Goal: Check status: Check status

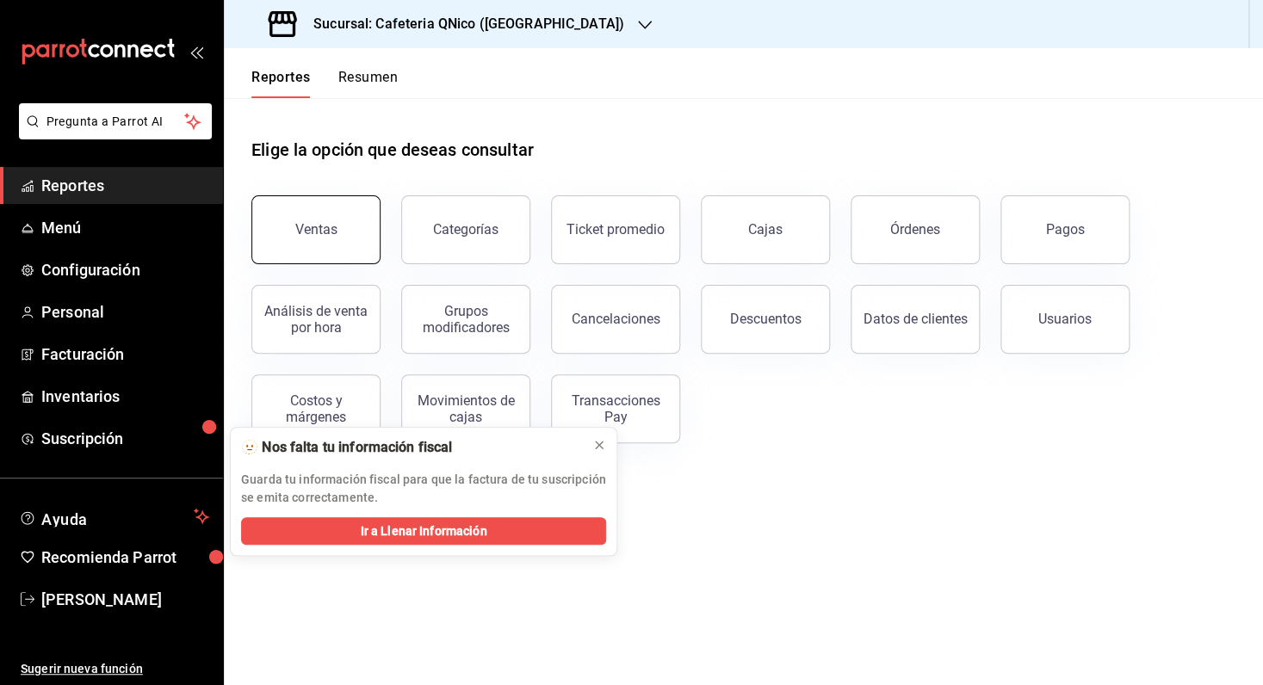
click at [339, 240] on button "Ventas" at bounding box center [315, 229] width 129 height 69
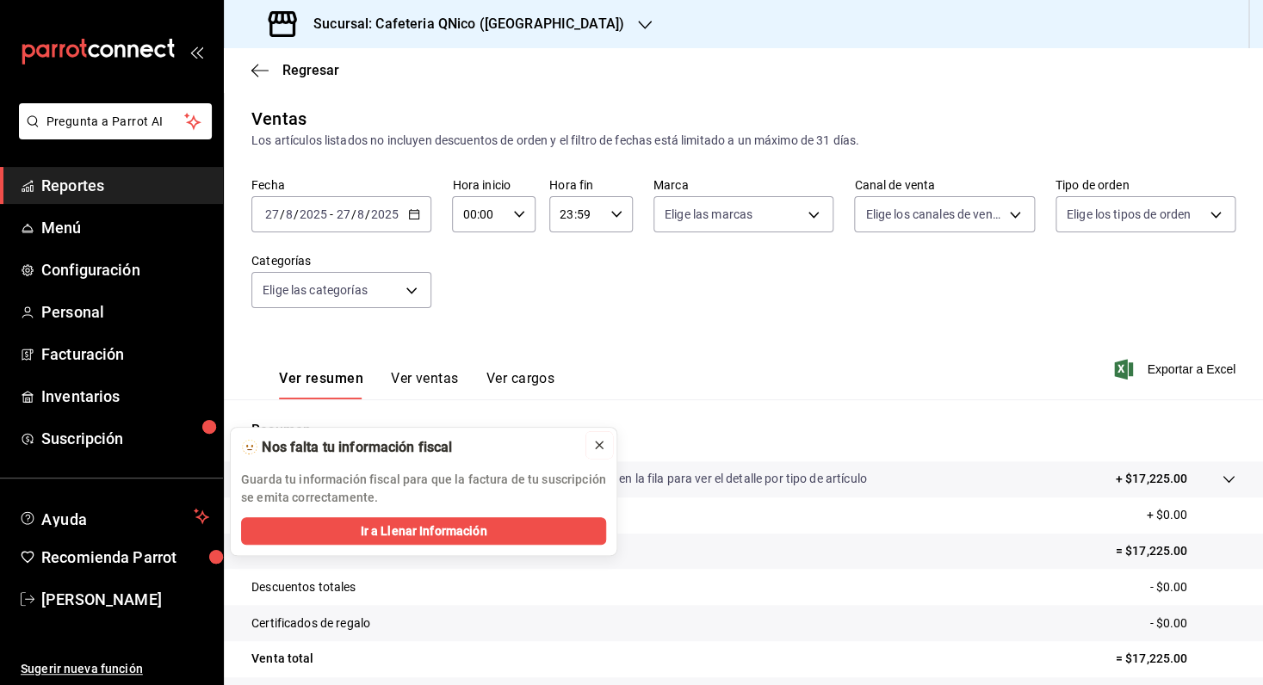
click at [603, 449] on icon at bounding box center [599, 445] width 7 height 7
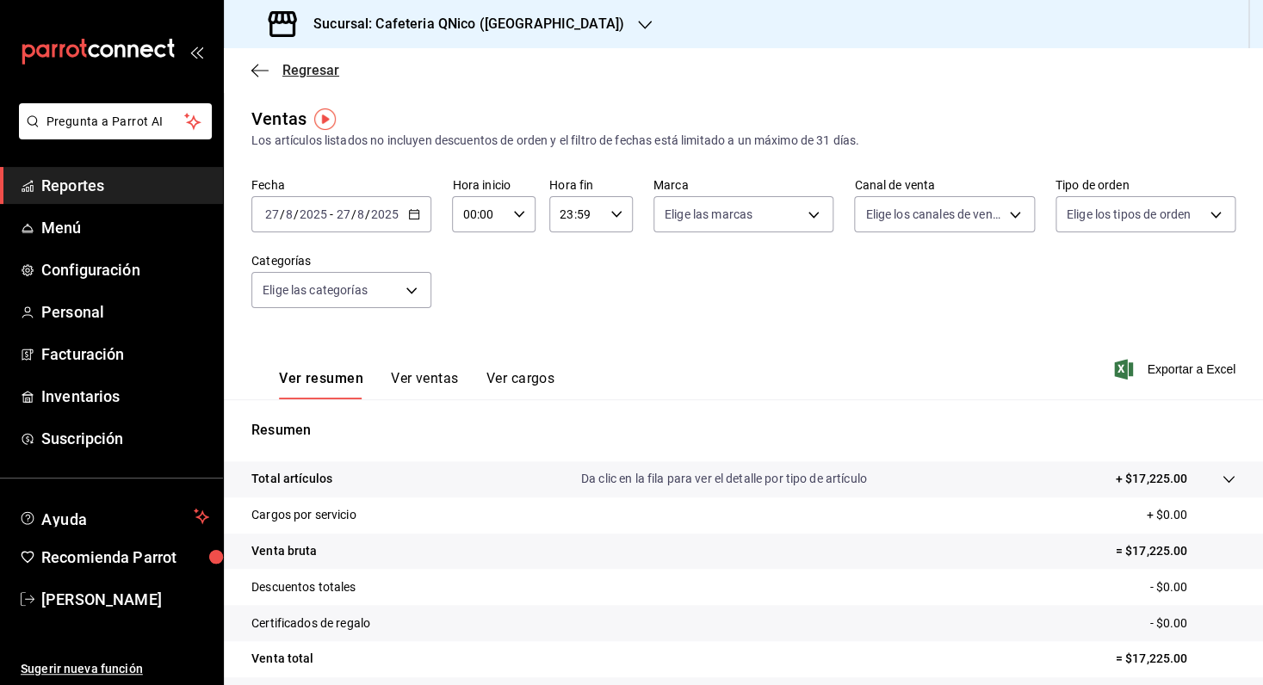
click at [285, 71] on span "Regresar" at bounding box center [310, 70] width 57 height 16
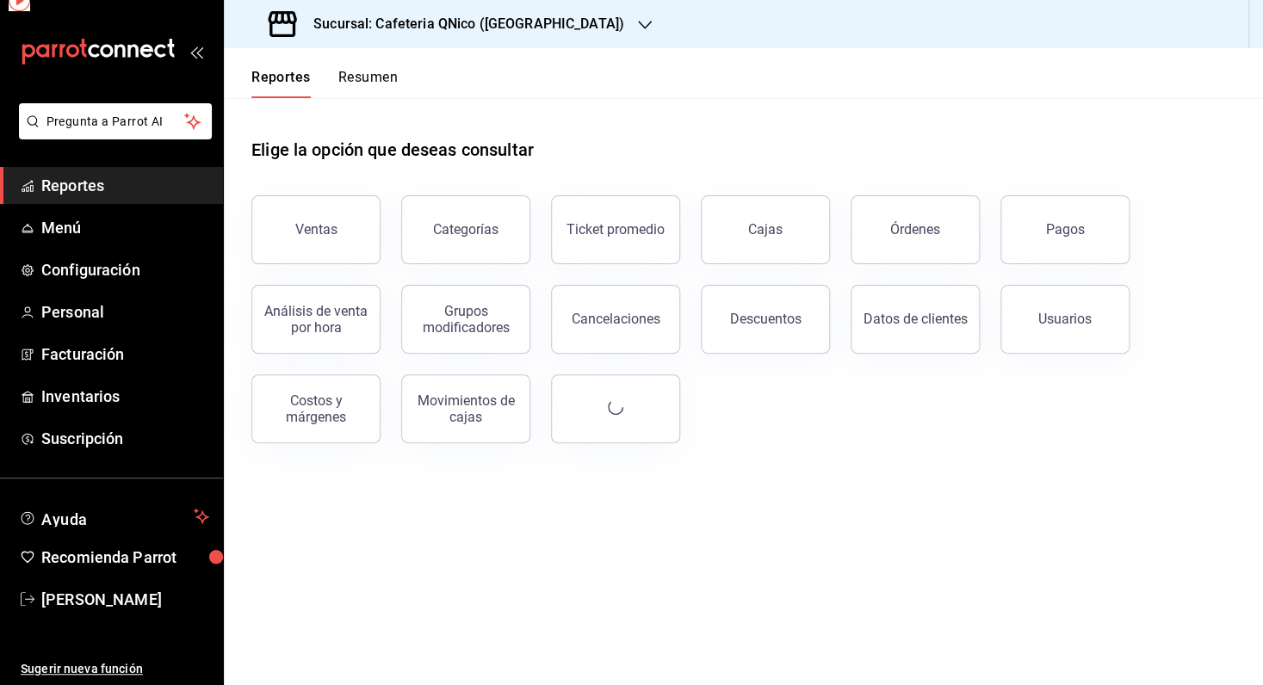
click at [530, 36] on div "Sucursal: Cafeteria QNico ([GEOGRAPHIC_DATA])" at bounding box center [448, 24] width 421 height 48
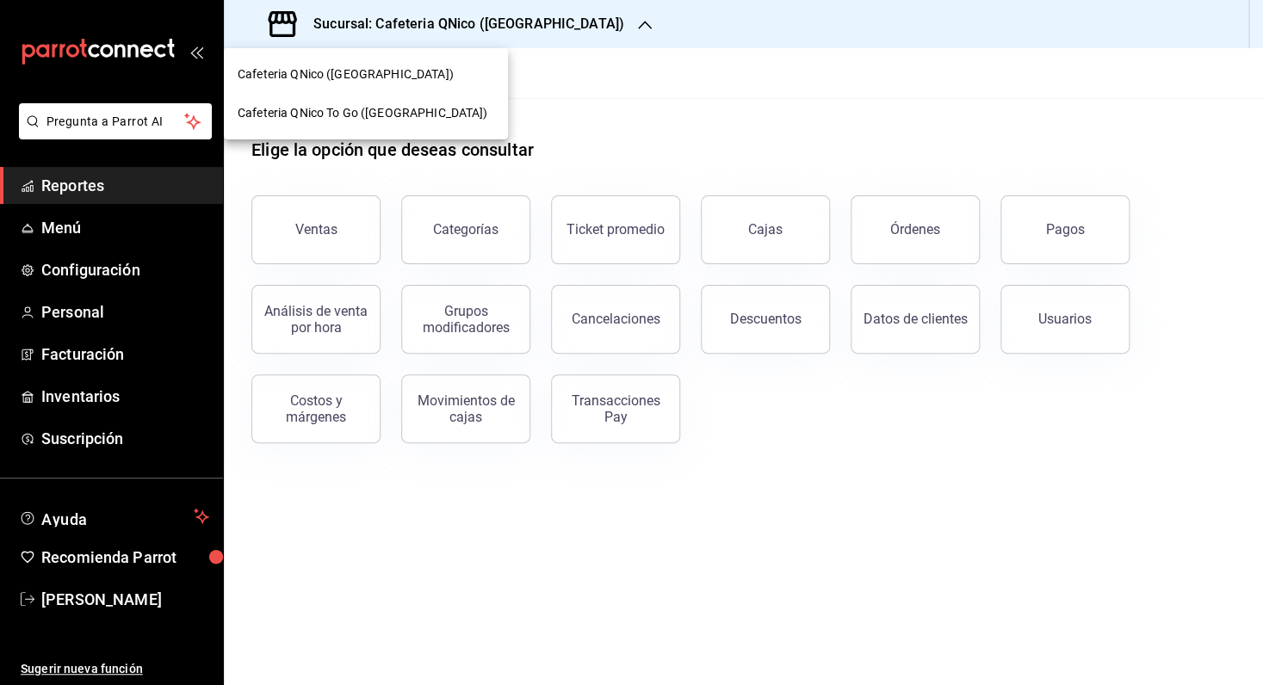
click at [365, 115] on span "Cafeteria QNico To Go ([GEOGRAPHIC_DATA])" at bounding box center [363, 113] width 250 height 18
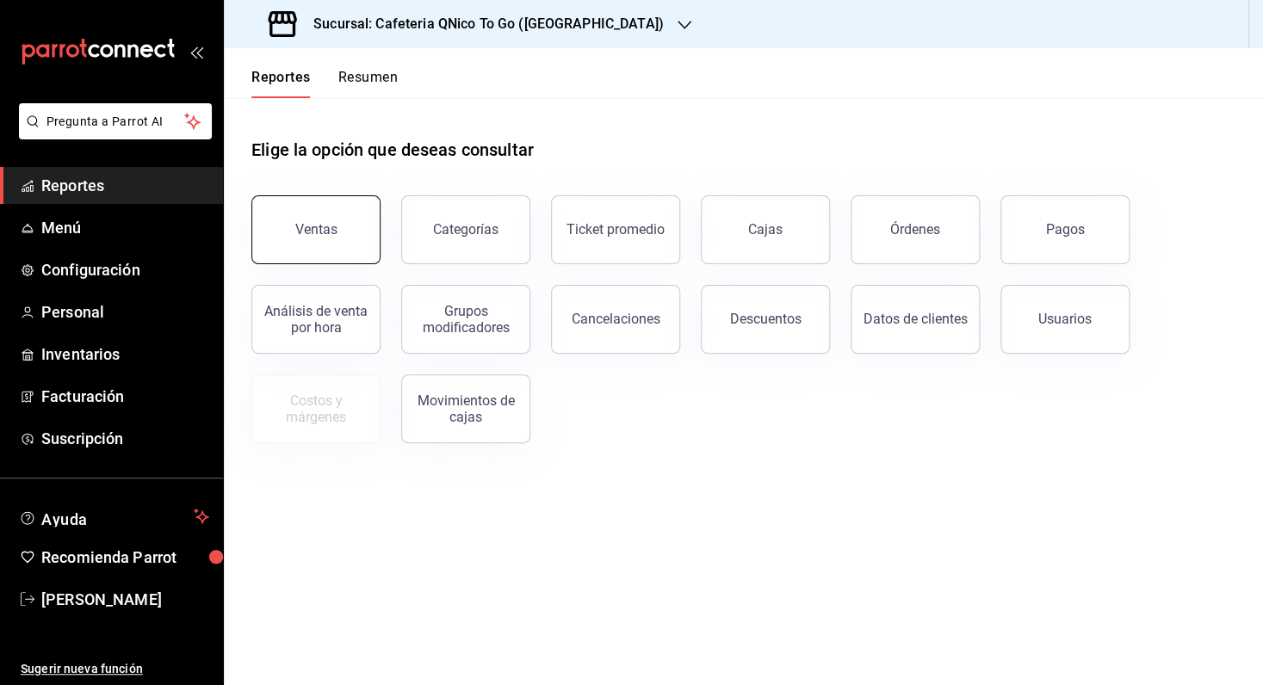
click at [317, 257] on button "Ventas" at bounding box center [315, 229] width 129 height 69
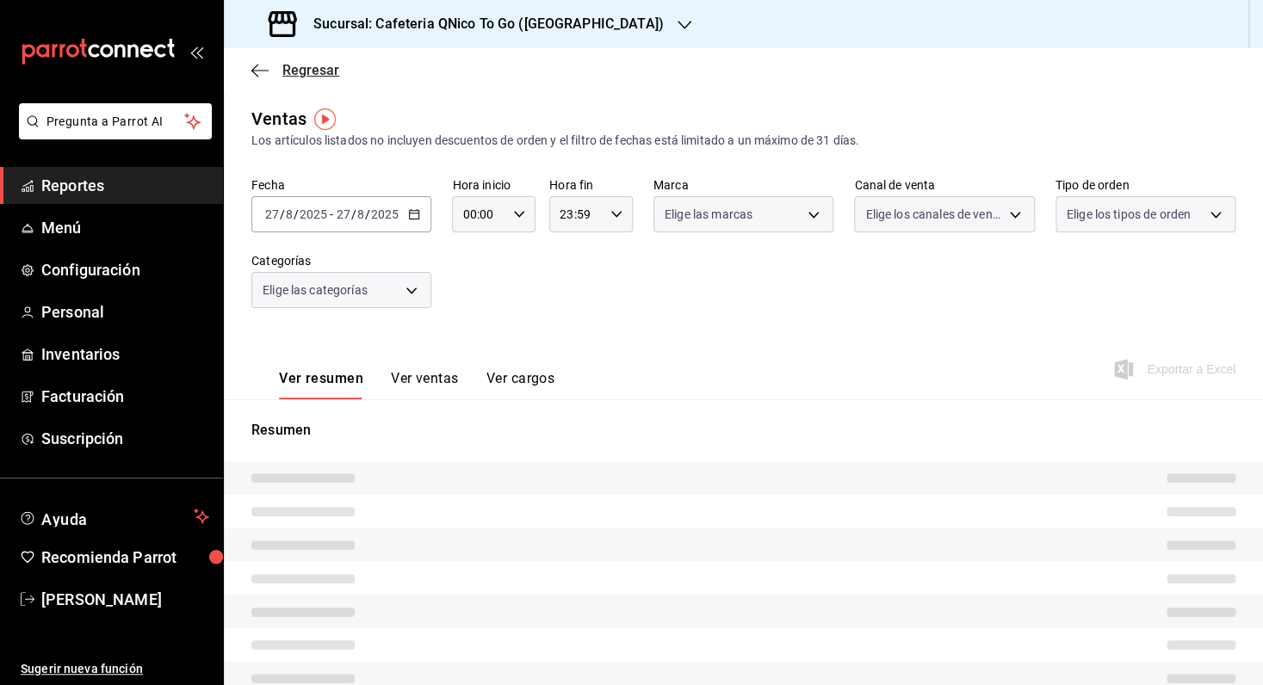
click at [318, 74] on span "Regresar" at bounding box center [310, 70] width 57 height 16
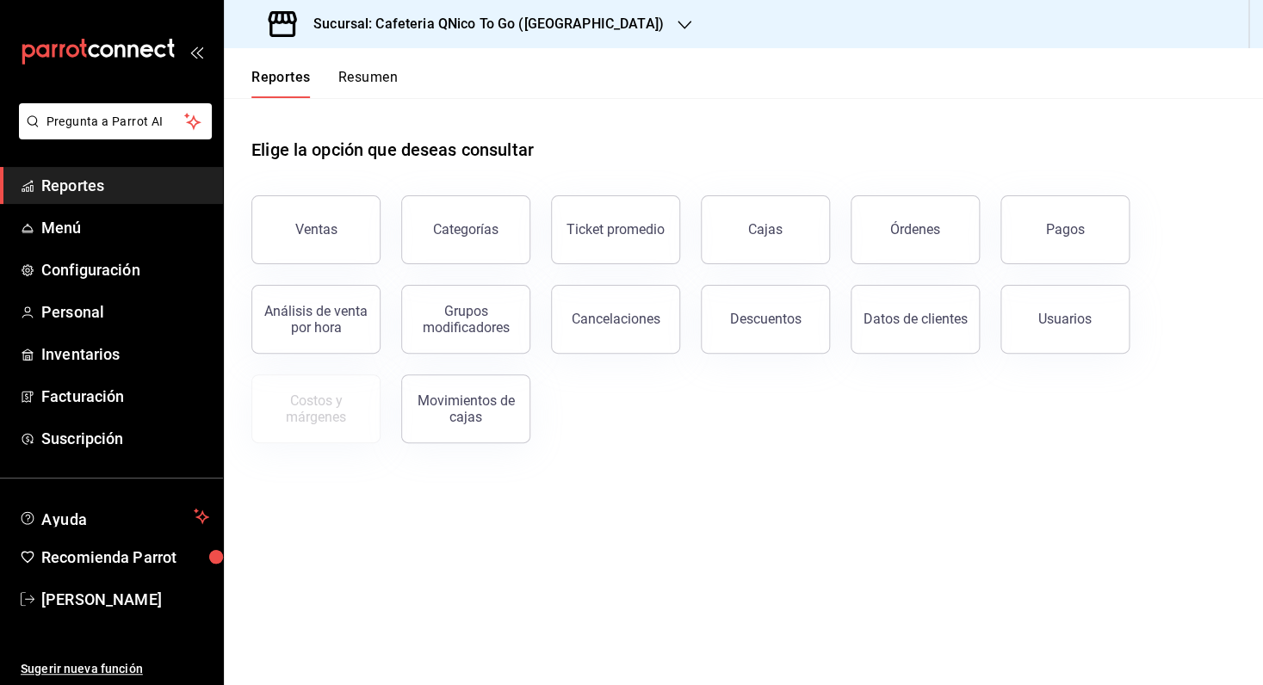
click at [374, 77] on button "Resumen" at bounding box center [367, 83] width 59 height 29
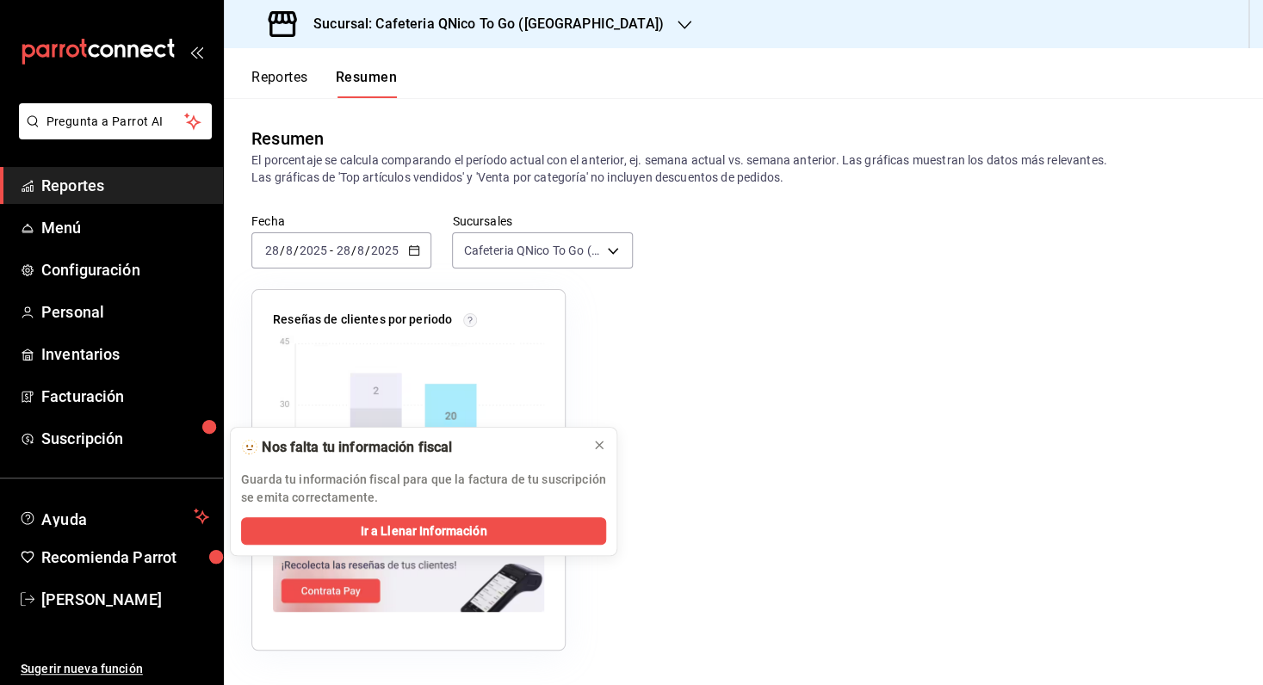
click at [283, 77] on button "Reportes" at bounding box center [279, 83] width 57 height 29
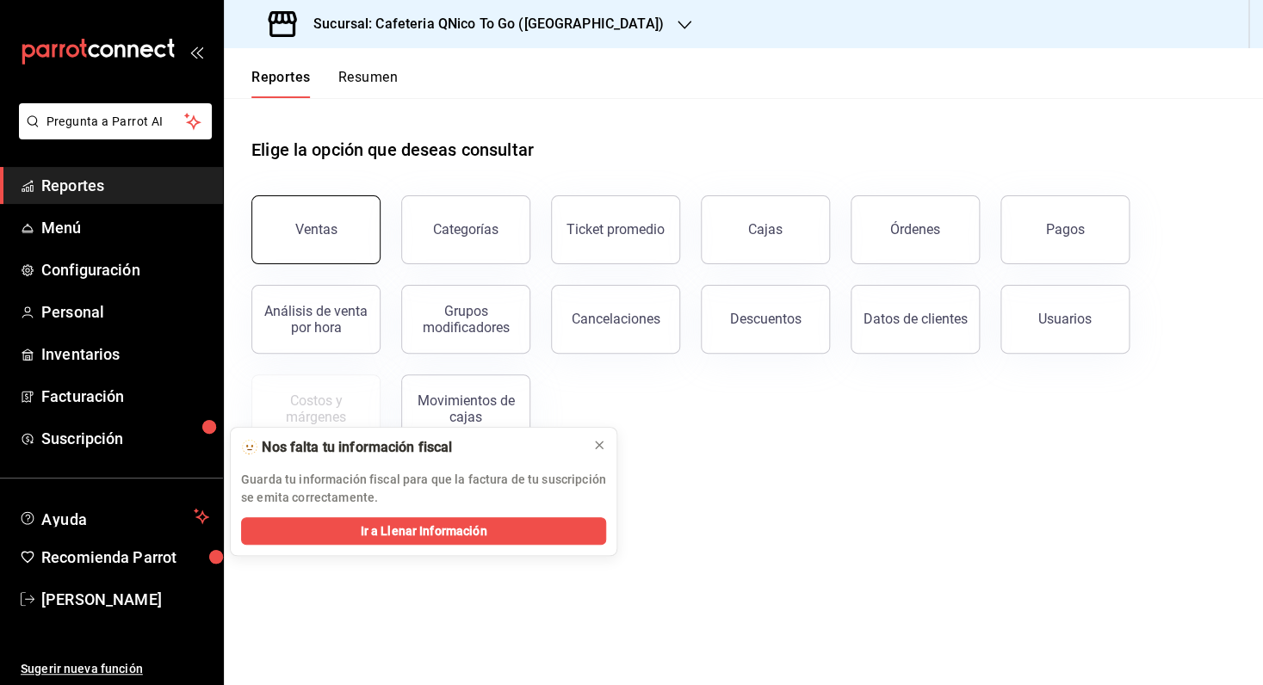
click at [326, 208] on button "Ventas" at bounding box center [315, 229] width 129 height 69
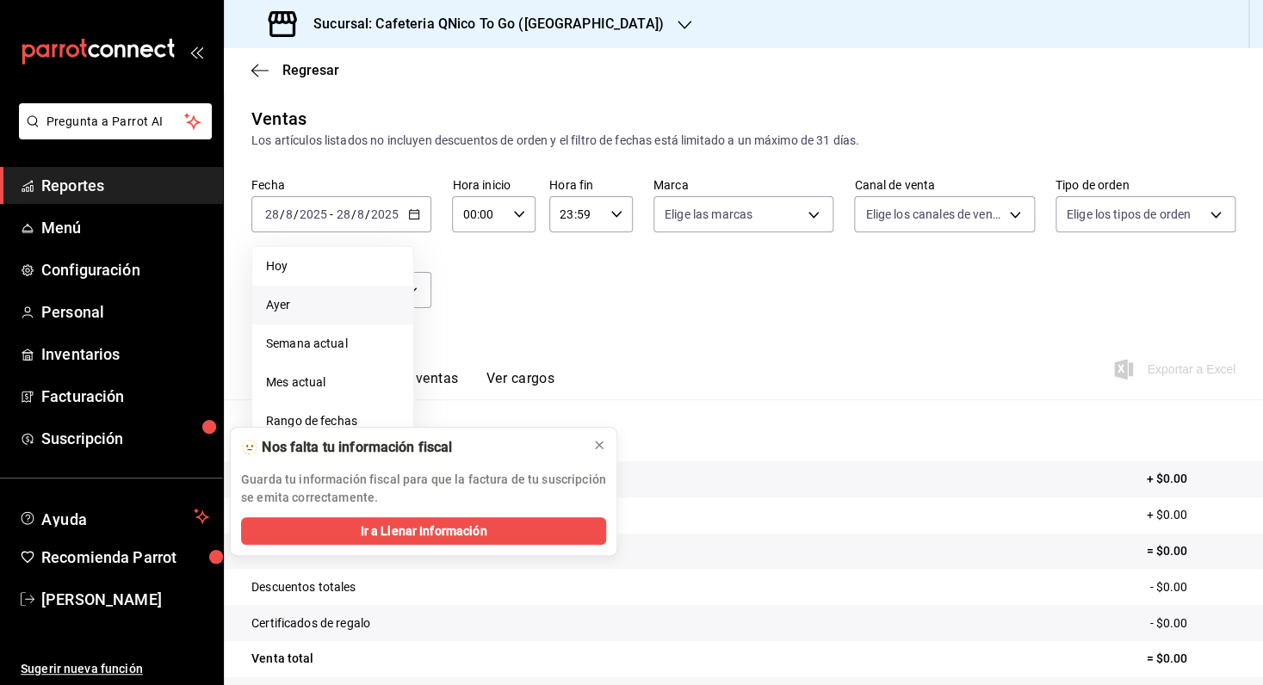
click at [318, 313] on span "Ayer" at bounding box center [332, 305] width 133 height 18
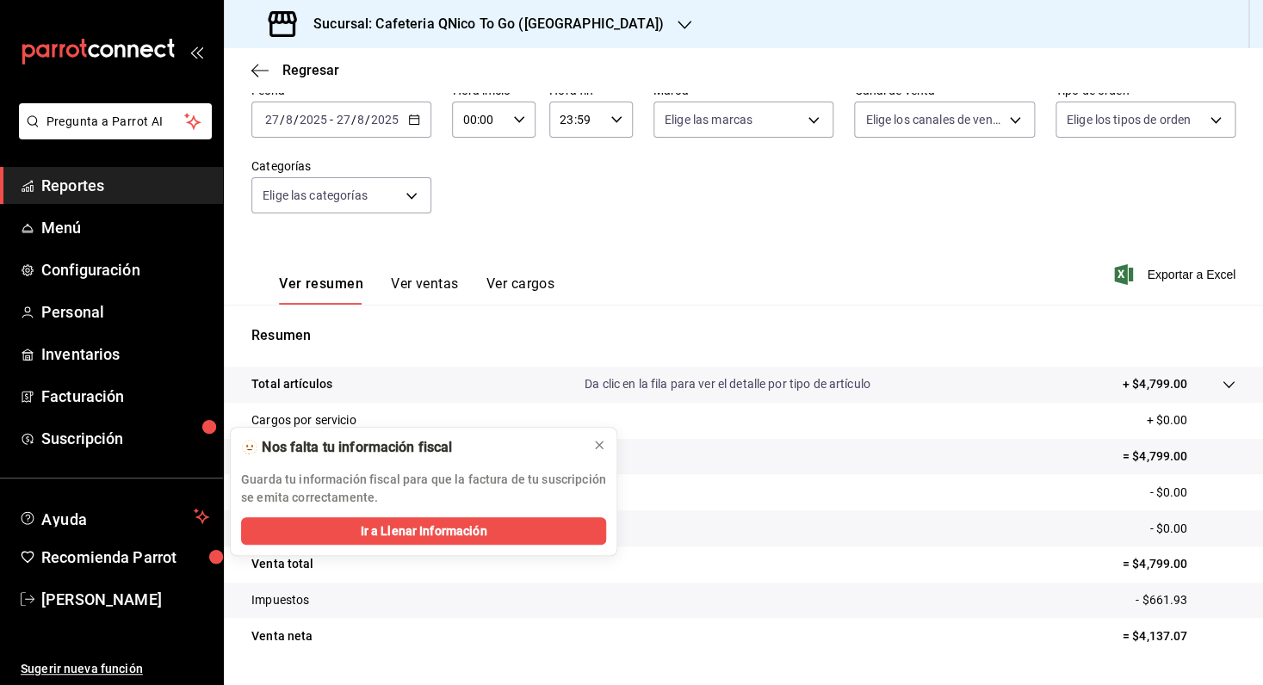
scroll to position [103, 0]
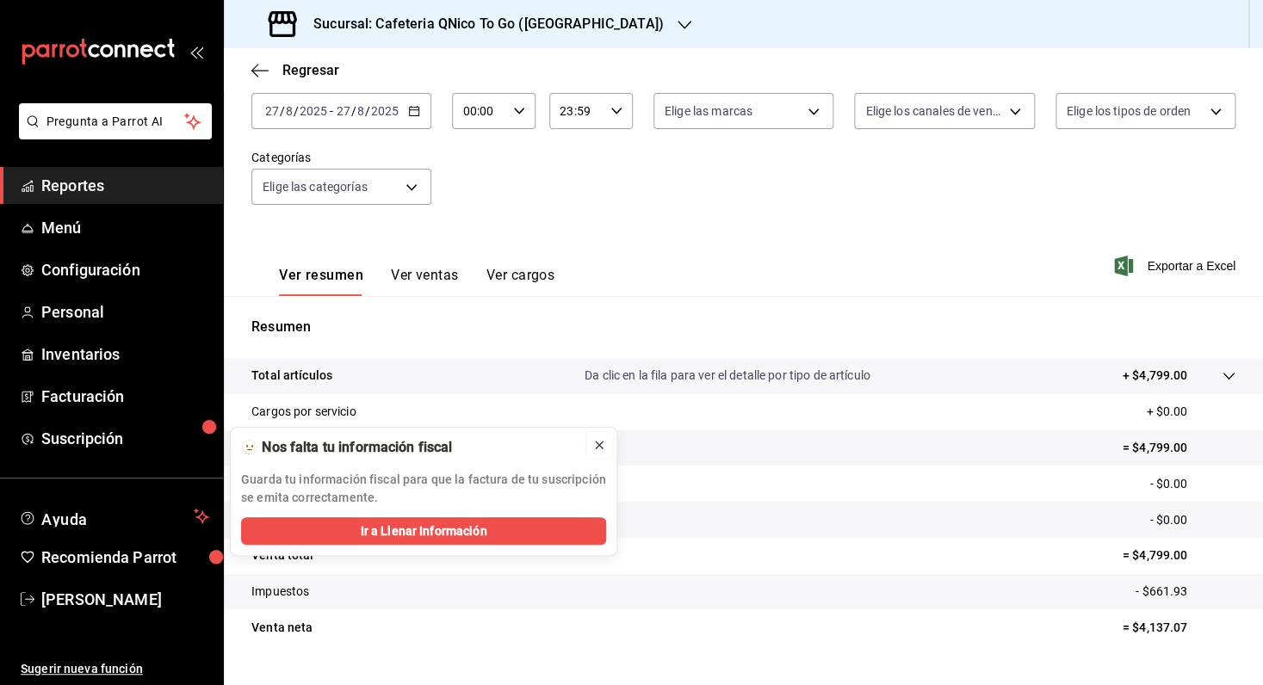
click at [603, 445] on icon at bounding box center [599, 445] width 14 height 14
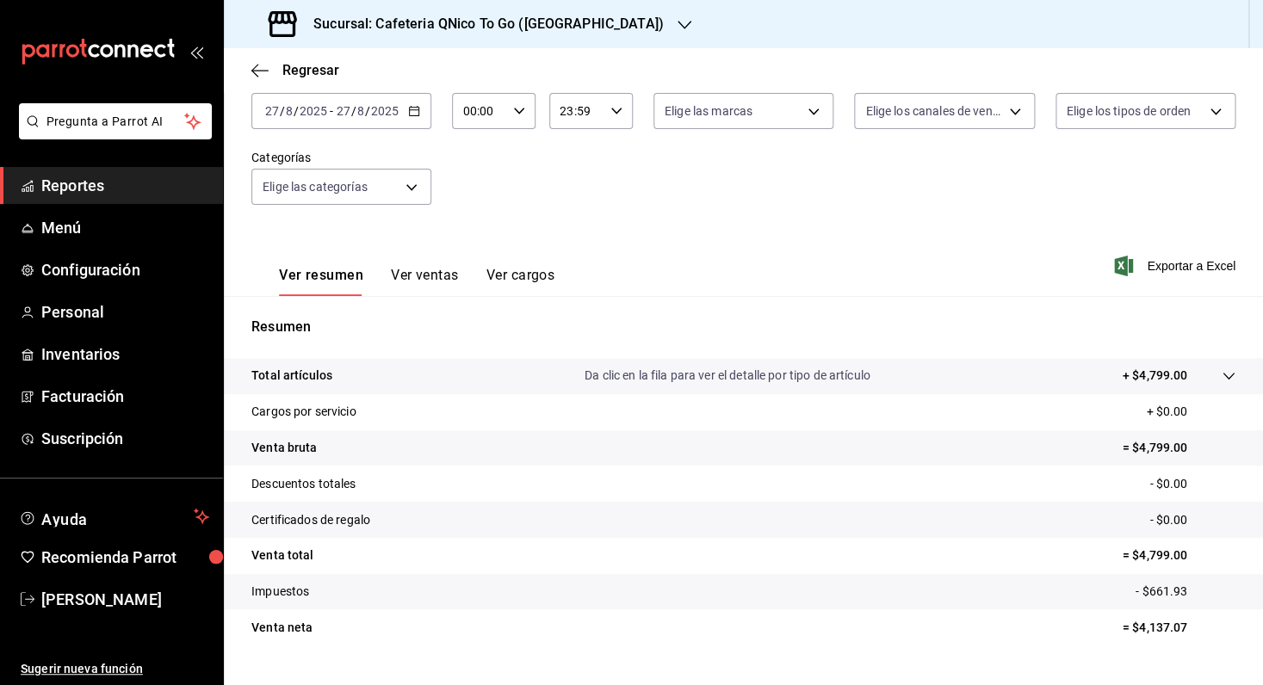
scroll to position [140, 0]
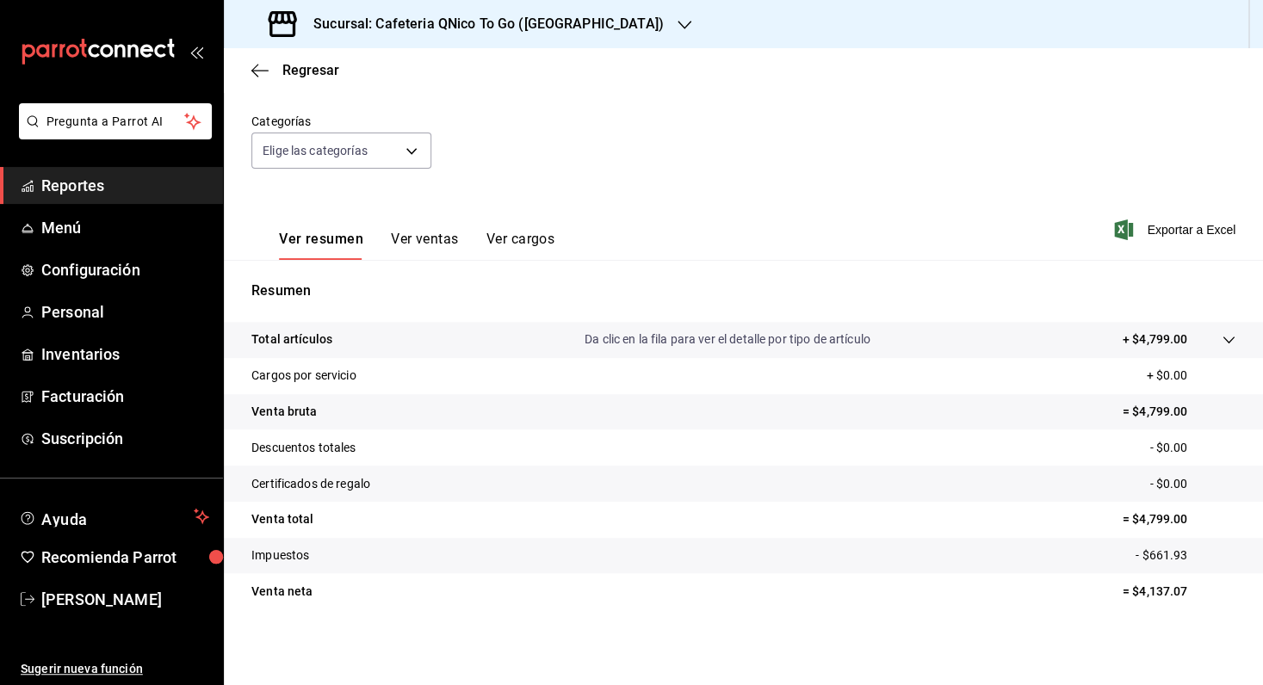
click at [75, 190] on span "Reportes" at bounding box center [125, 185] width 168 height 23
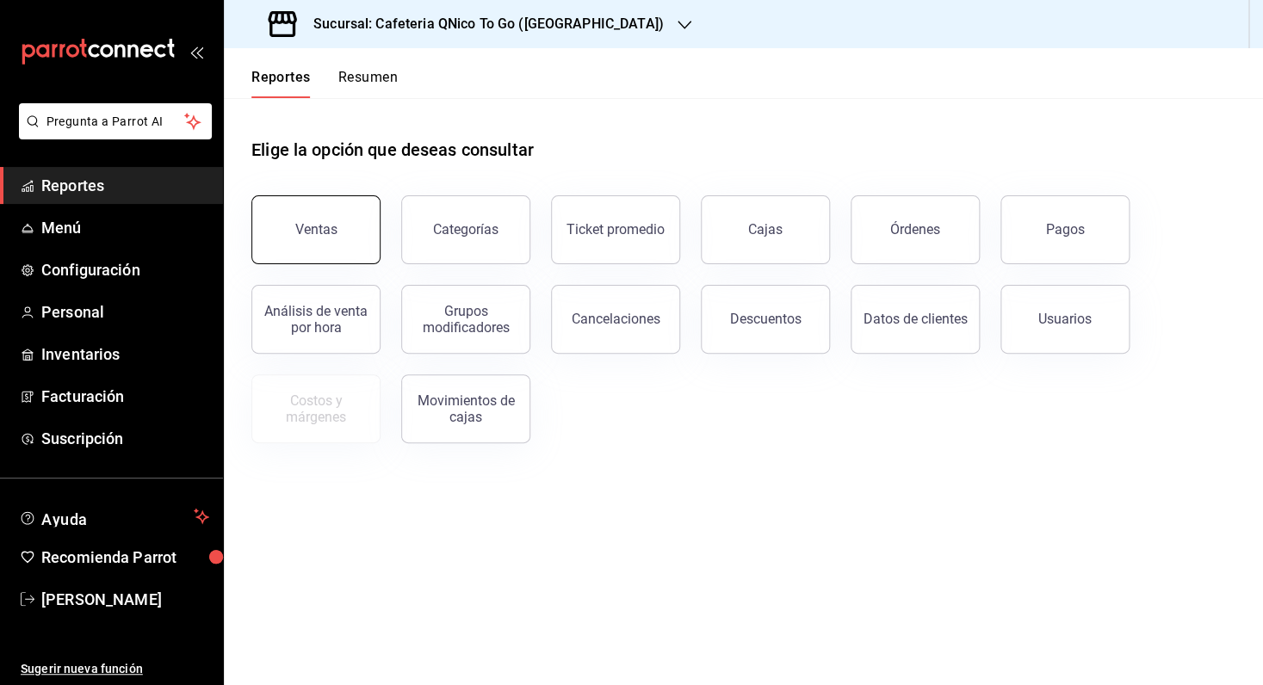
click at [323, 227] on div "Ventas" at bounding box center [316, 229] width 42 height 16
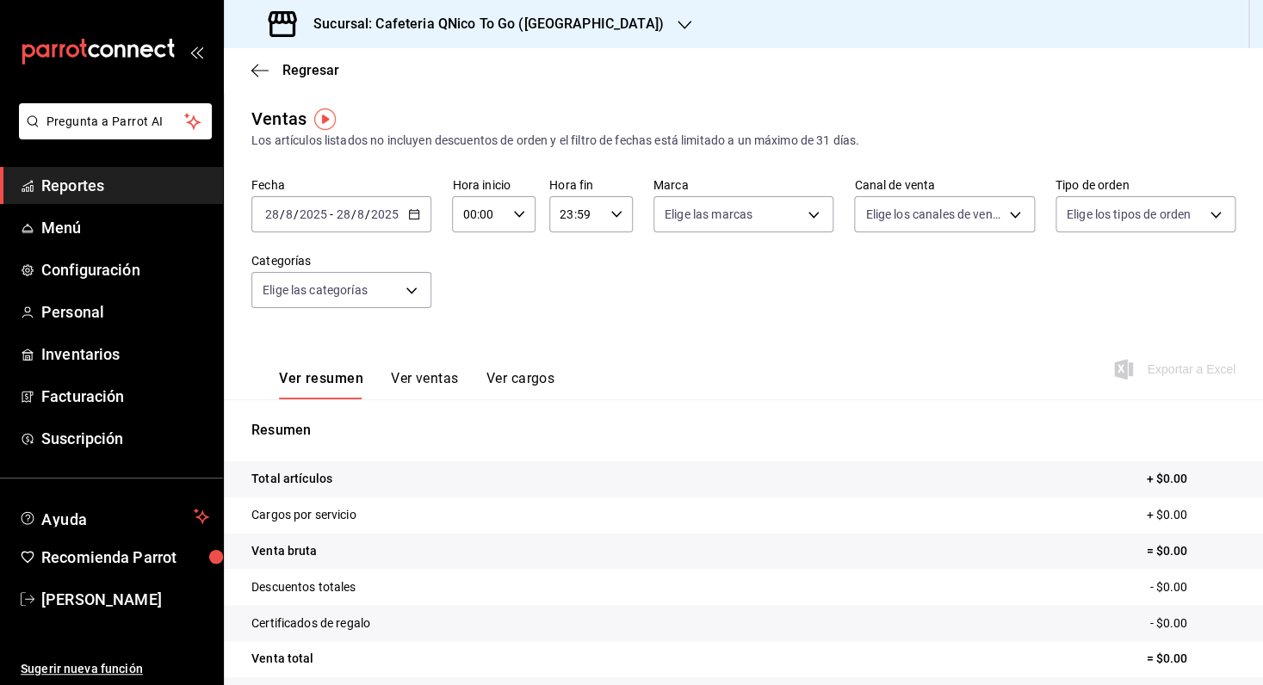
click at [408, 216] on icon "button" at bounding box center [414, 214] width 12 height 12
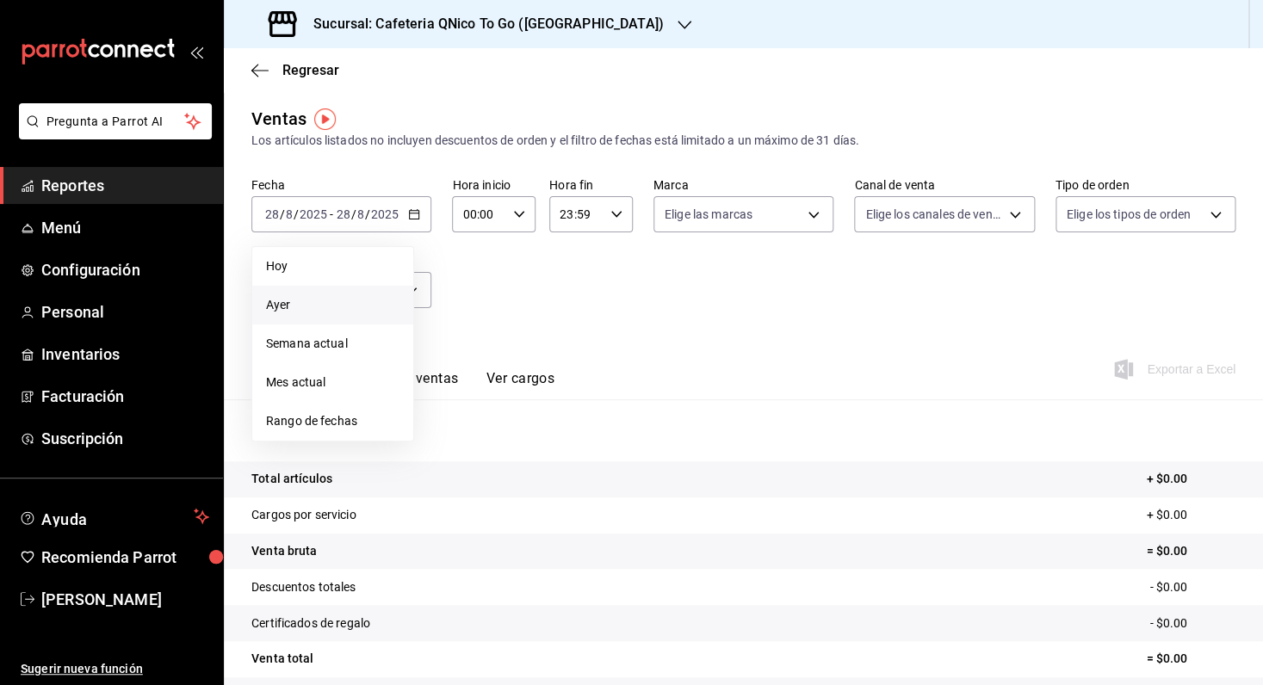
click at [299, 313] on span "Ayer" at bounding box center [332, 305] width 133 height 18
